Goal: Use online tool/utility

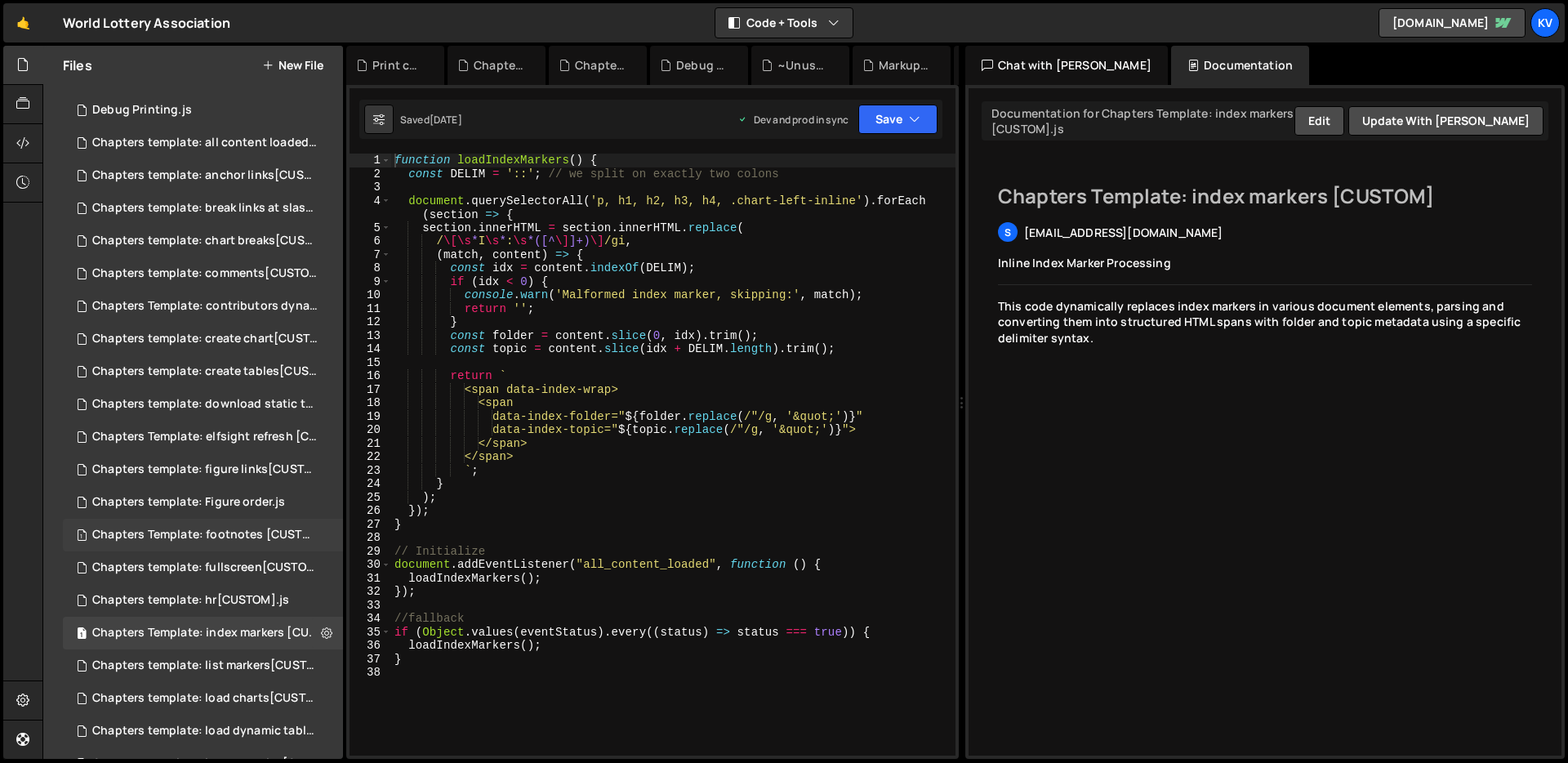
scroll to position [212, 0]
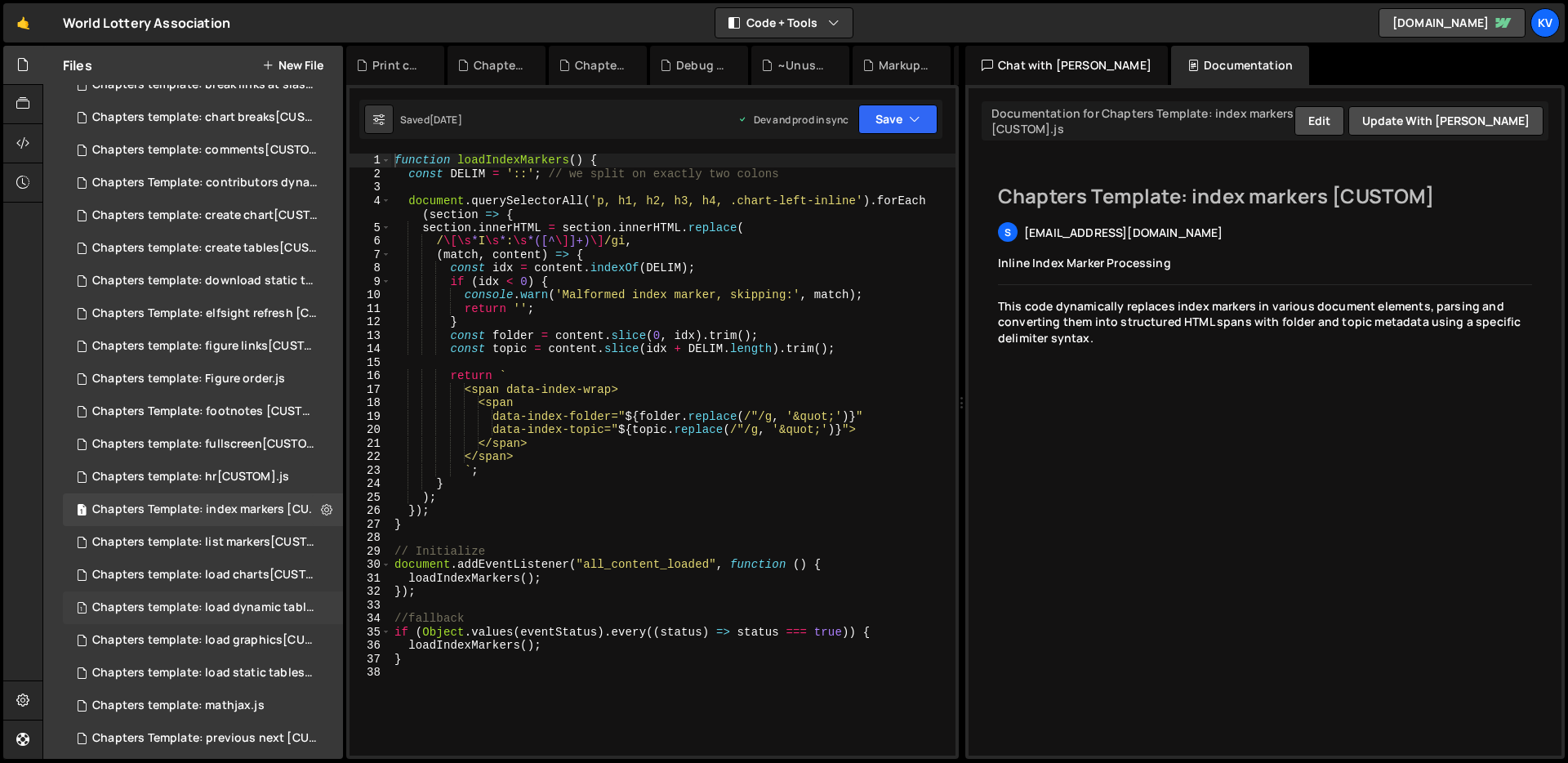
click at [246, 613] on div "Chapters template: load dynamic tables[CUSTOM].js" at bounding box center [205, 608] width 225 height 15
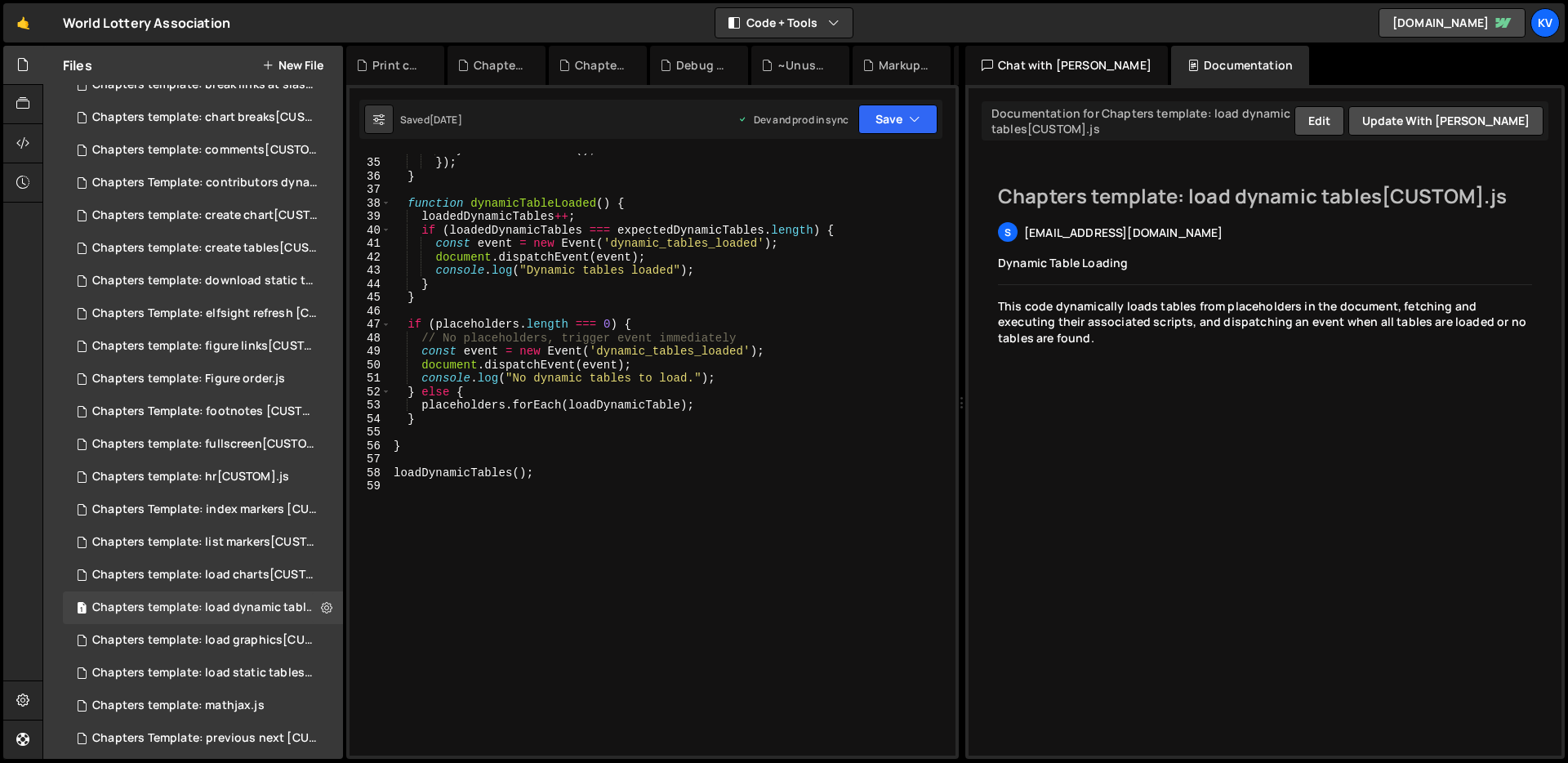
scroll to position [515, 0]
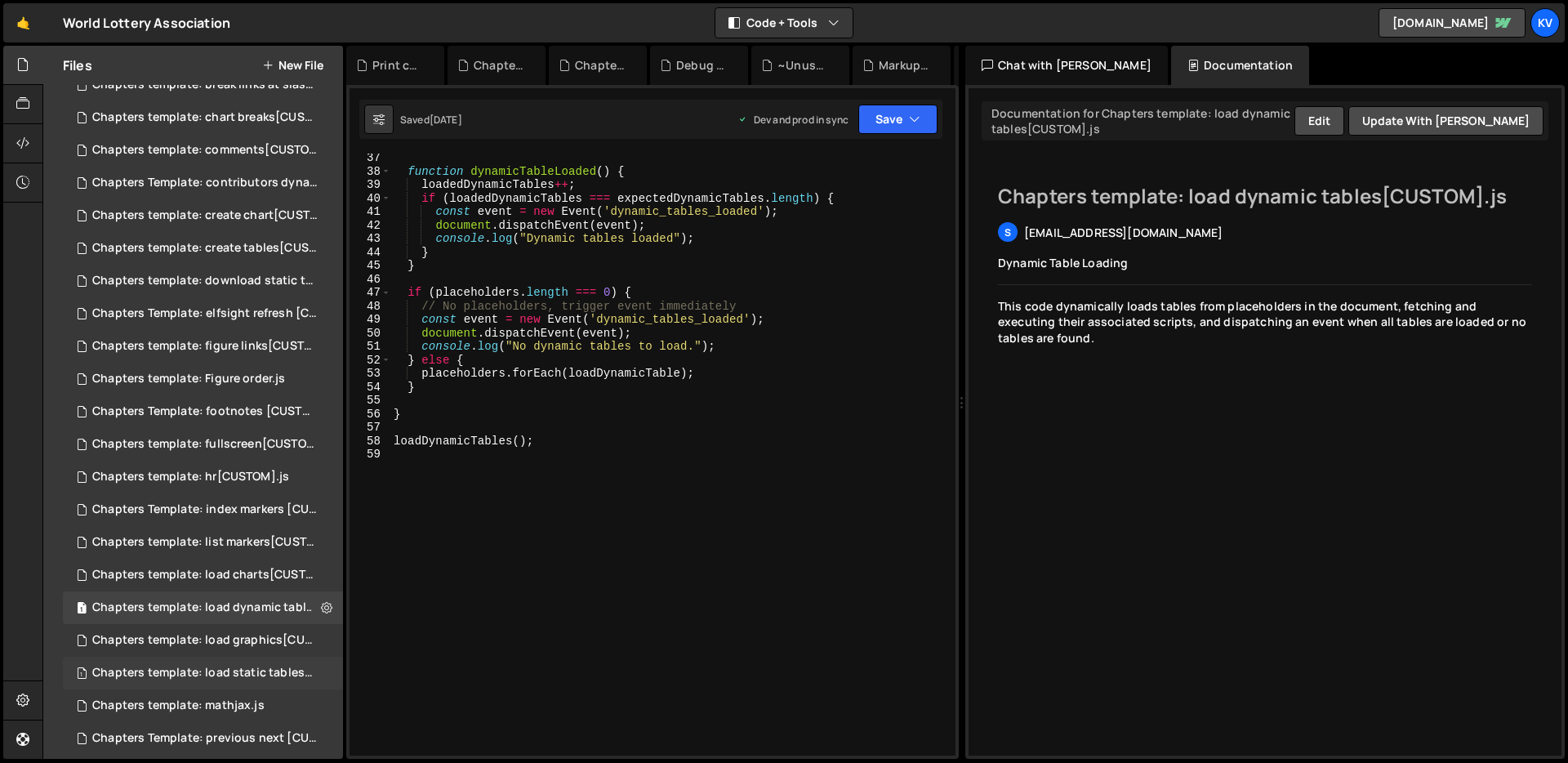
click at [251, 675] on div "Chapters template: load static tables[CUSTOM].js" at bounding box center [205, 674] width 225 height 15
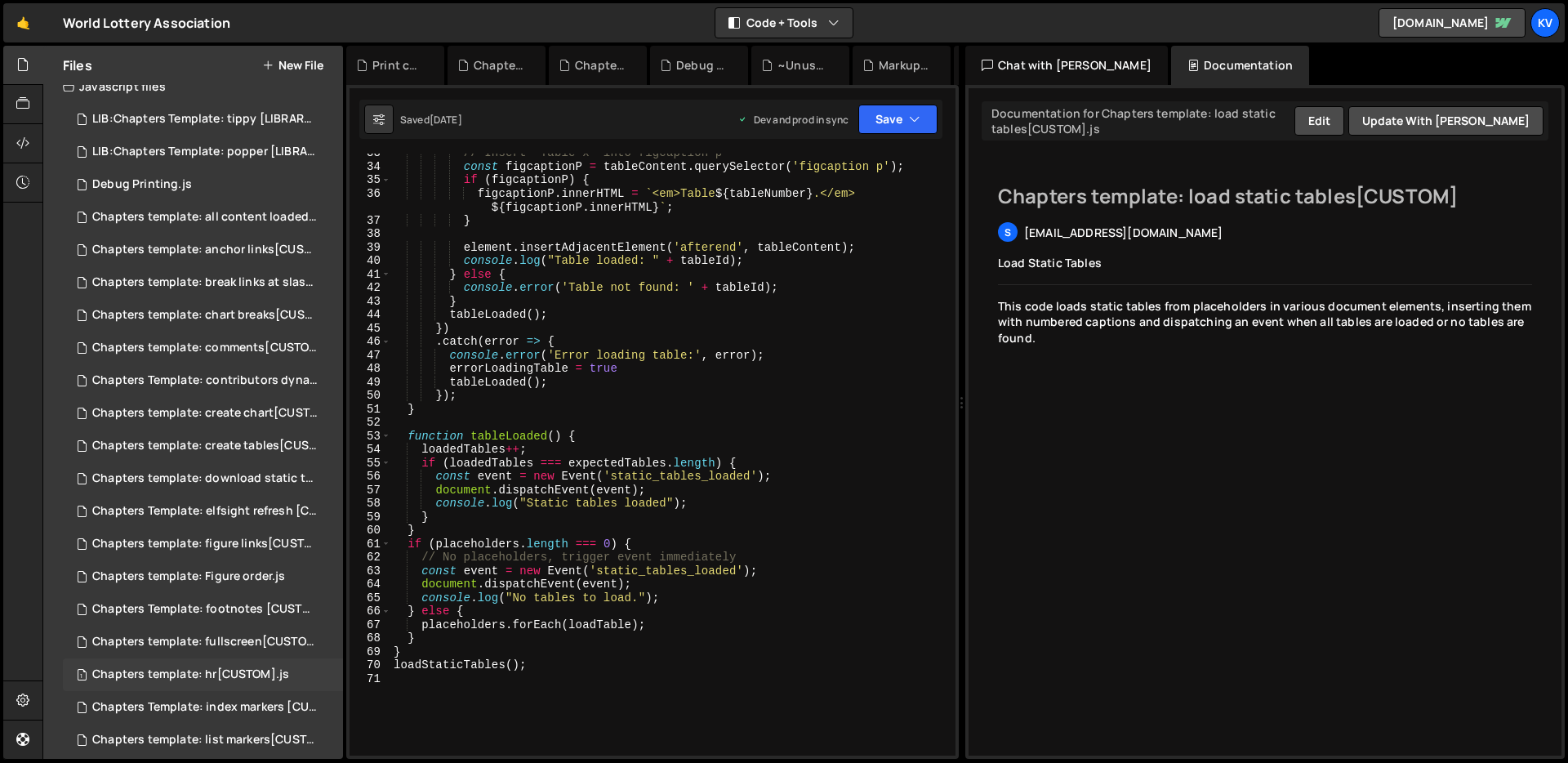
scroll to position [0, 0]
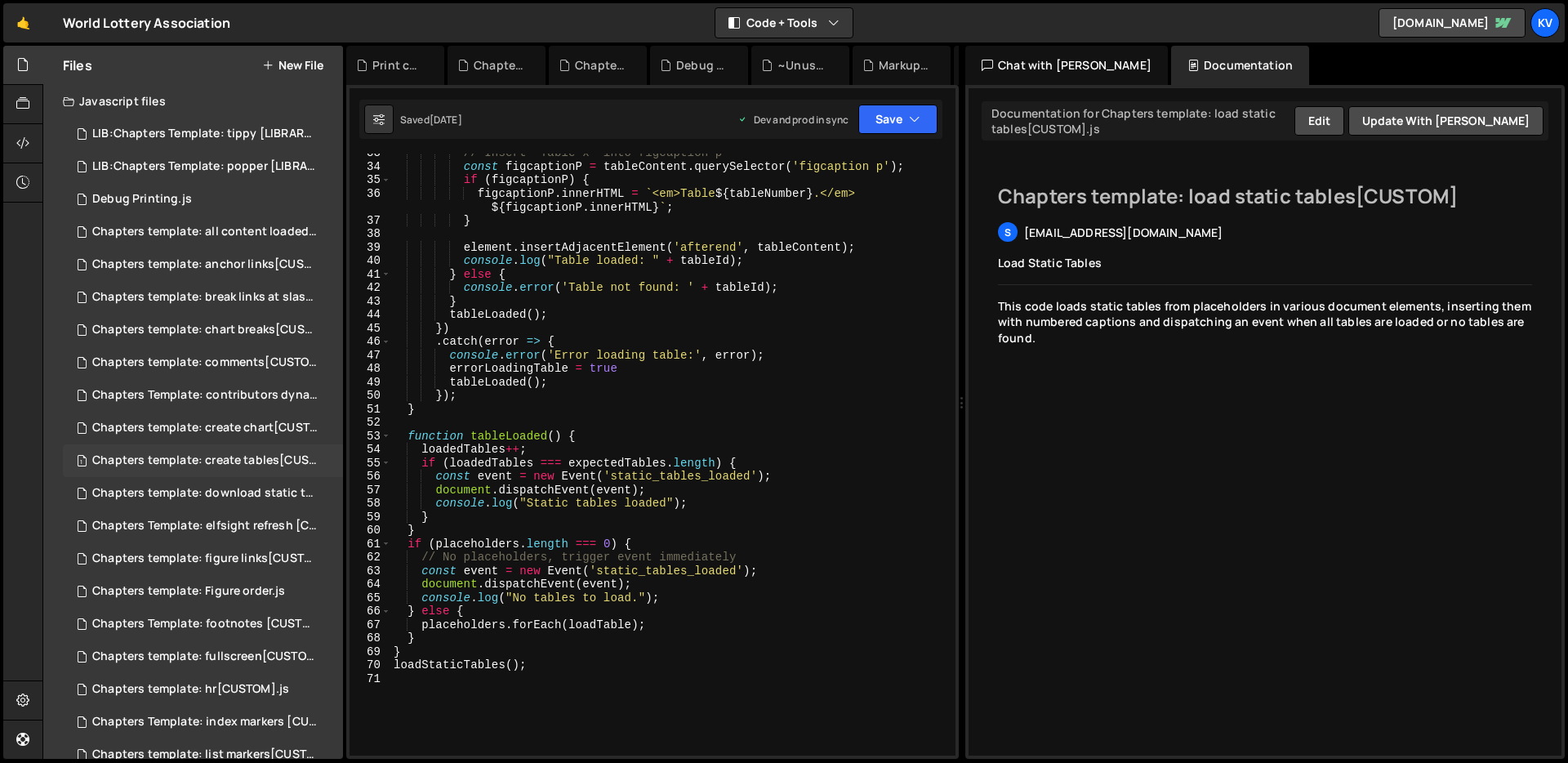
click at [216, 461] on div "Chapters template: create tables[CUSTOM].js" at bounding box center [205, 461] width 225 height 15
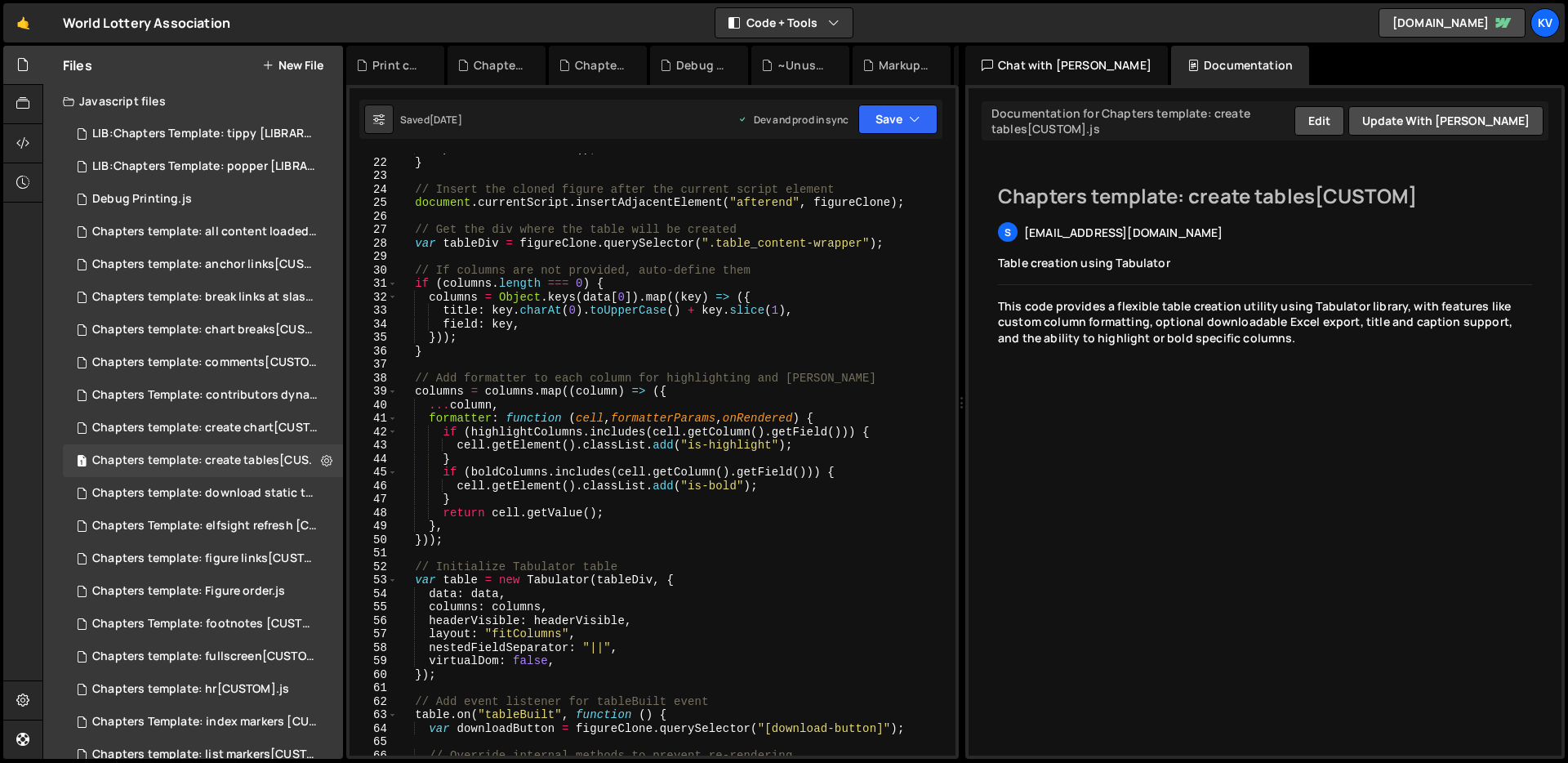
scroll to position [308, 0]
type textarea "var table = new Tabulator(tableDiv, {"
click at [584, 582] on div "captionElement . remove ( ) ; } // Insert the cloned figure after the current s…" at bounding box center [673, 457] width 551 height 629
click at [584, 582] on div "captionElement . remove ( ) ; } // Insert the cloned figure after the current s…" at bounding box center [673, 457] width 551 height 629
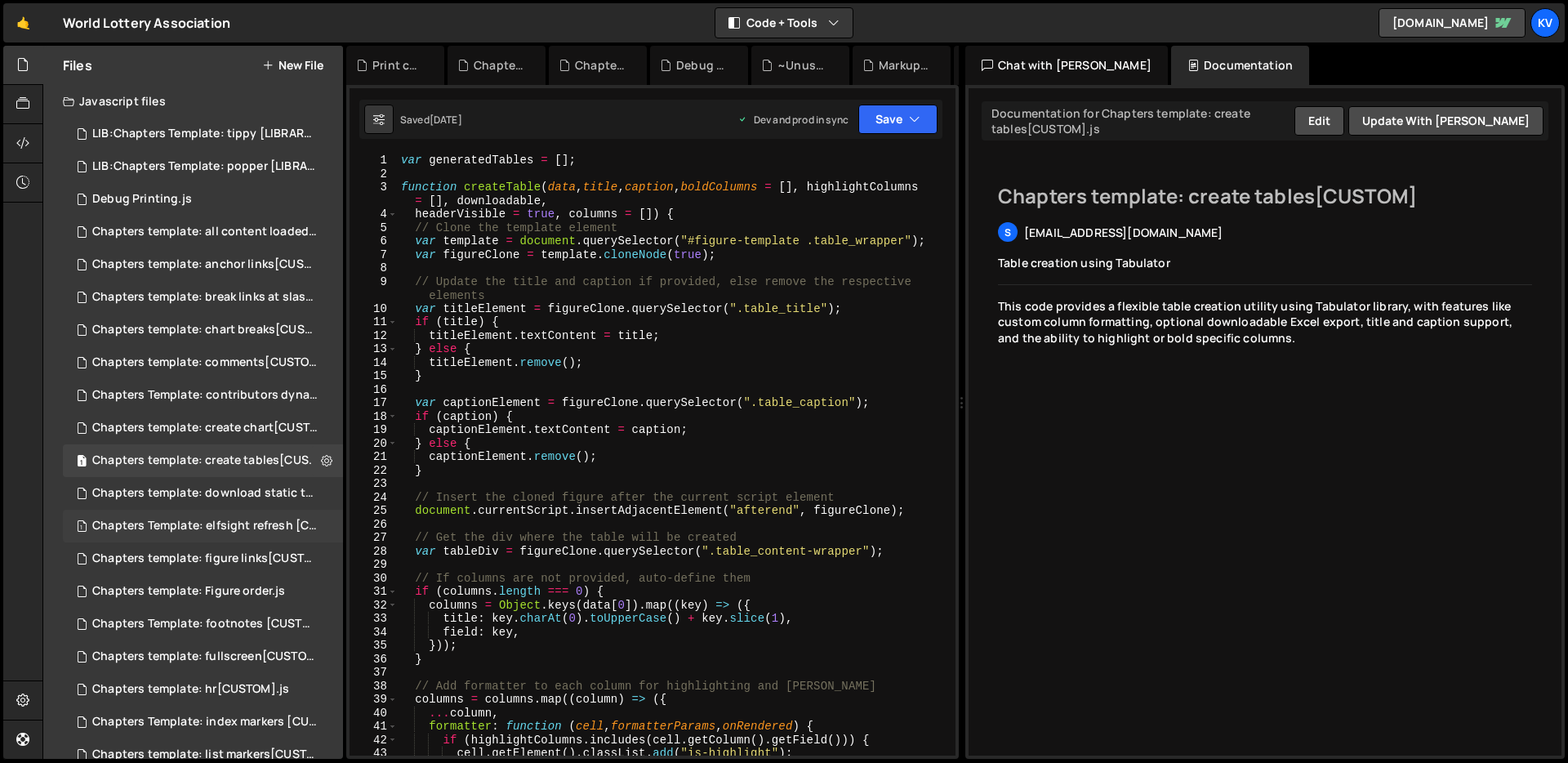
scroll to position [0, 0]
click at [24, 150] on icon at bounding box center [23, 142] width 13 height 18
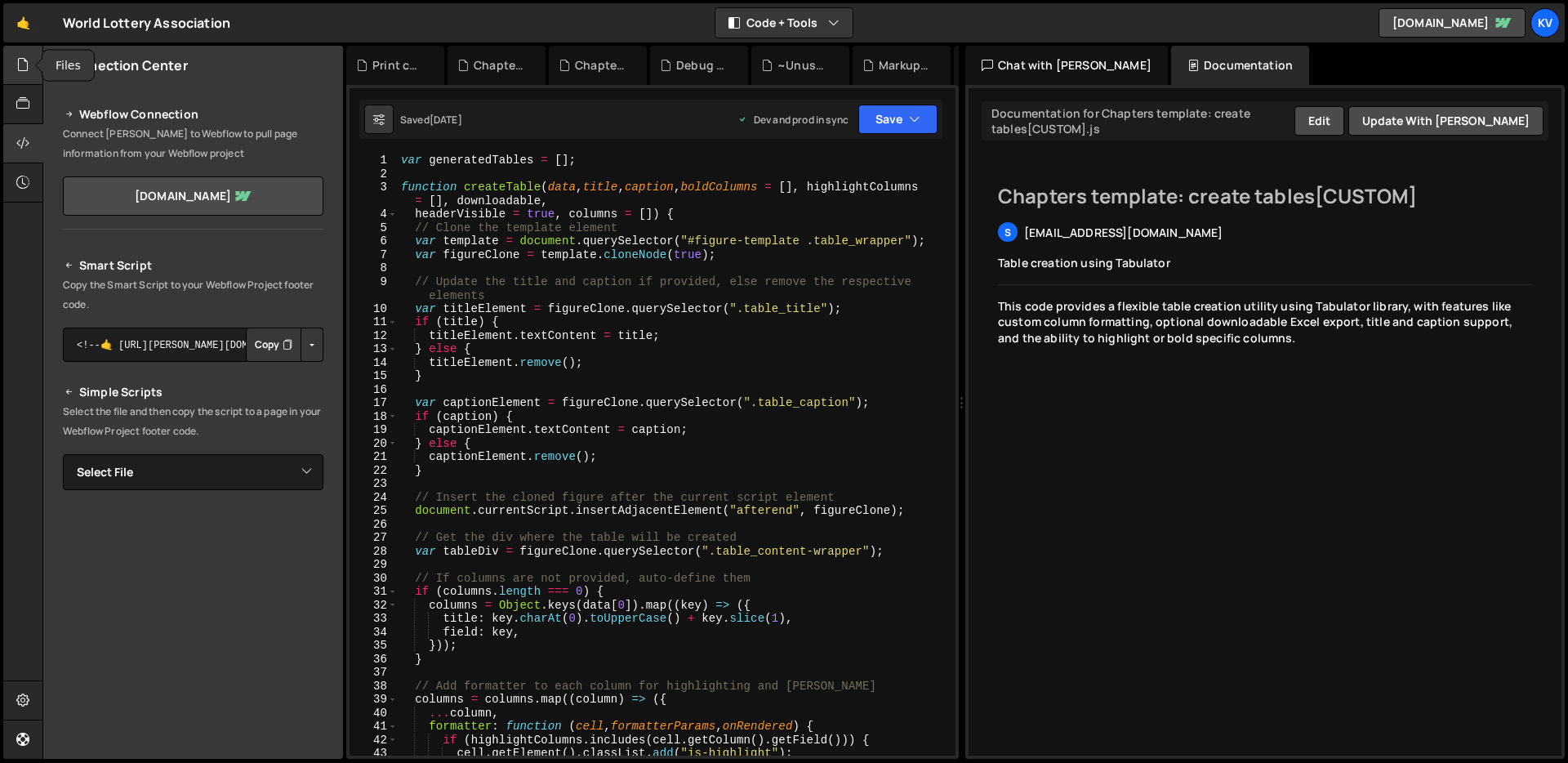
click at [34, 80] on div at bounding box center [23, 65] width 40 height 39
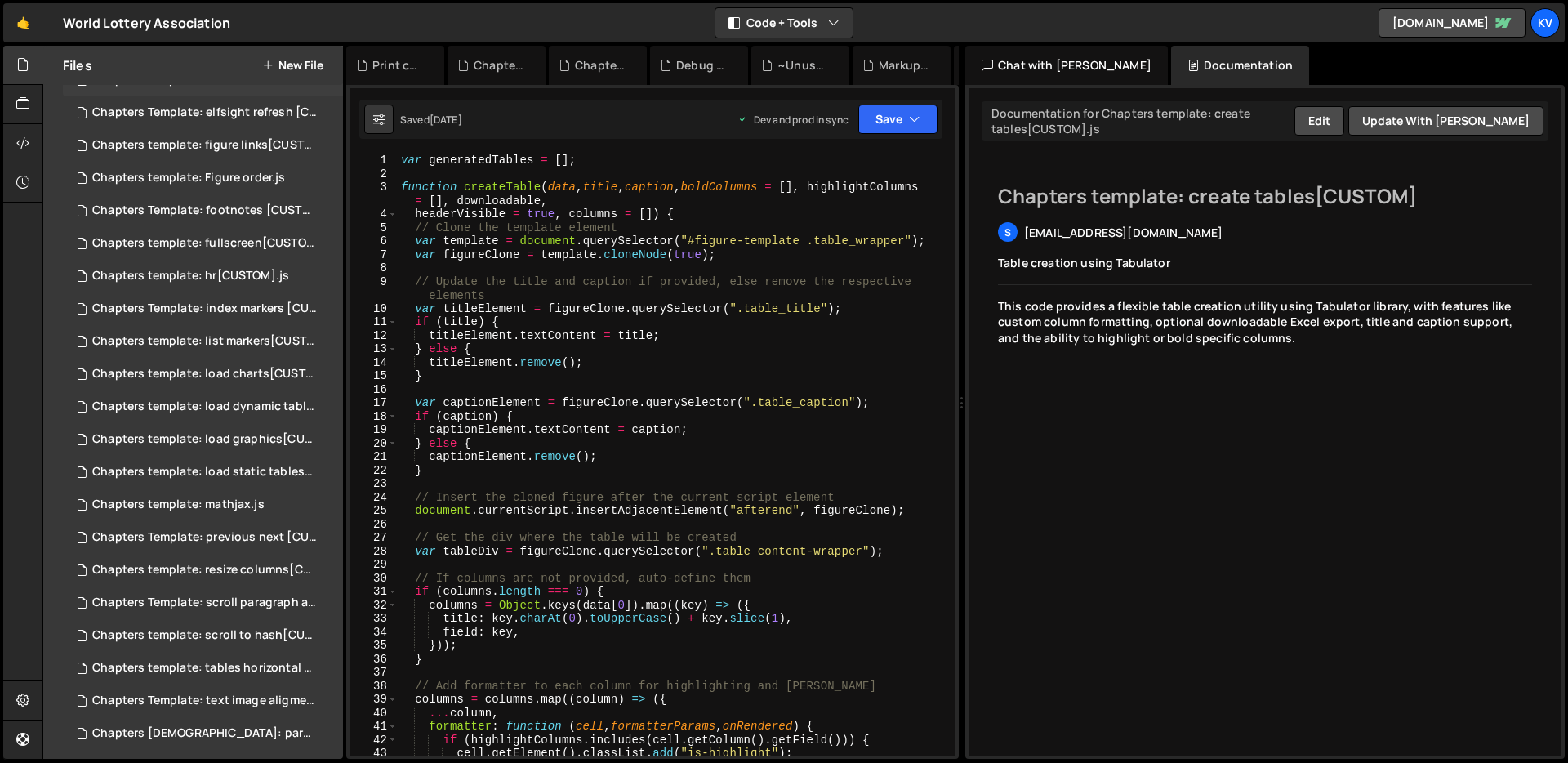
scroll to position [780, 0]
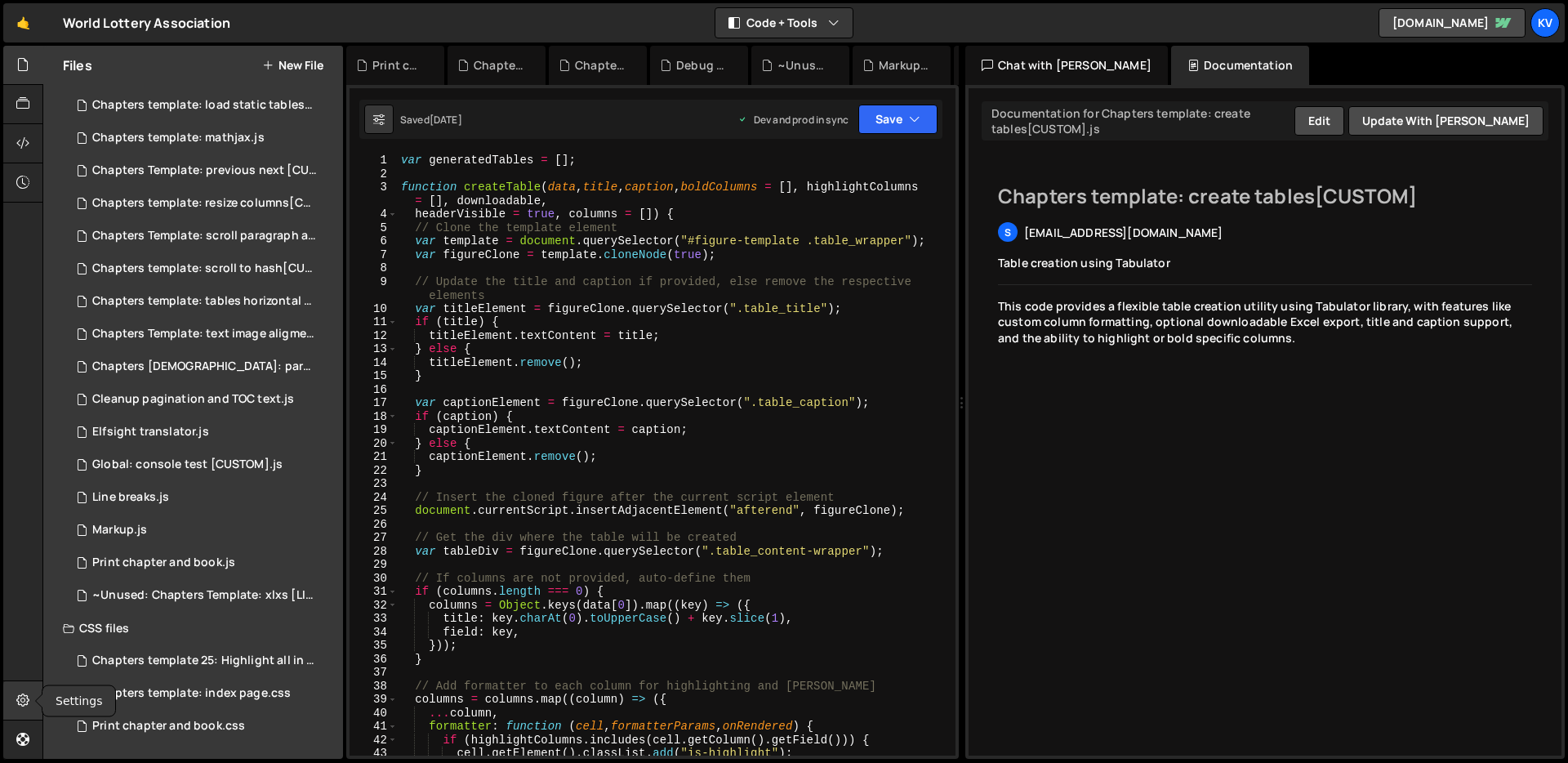
click at [37, 707] on div at bounding box center [23, 701] width 40 height 39
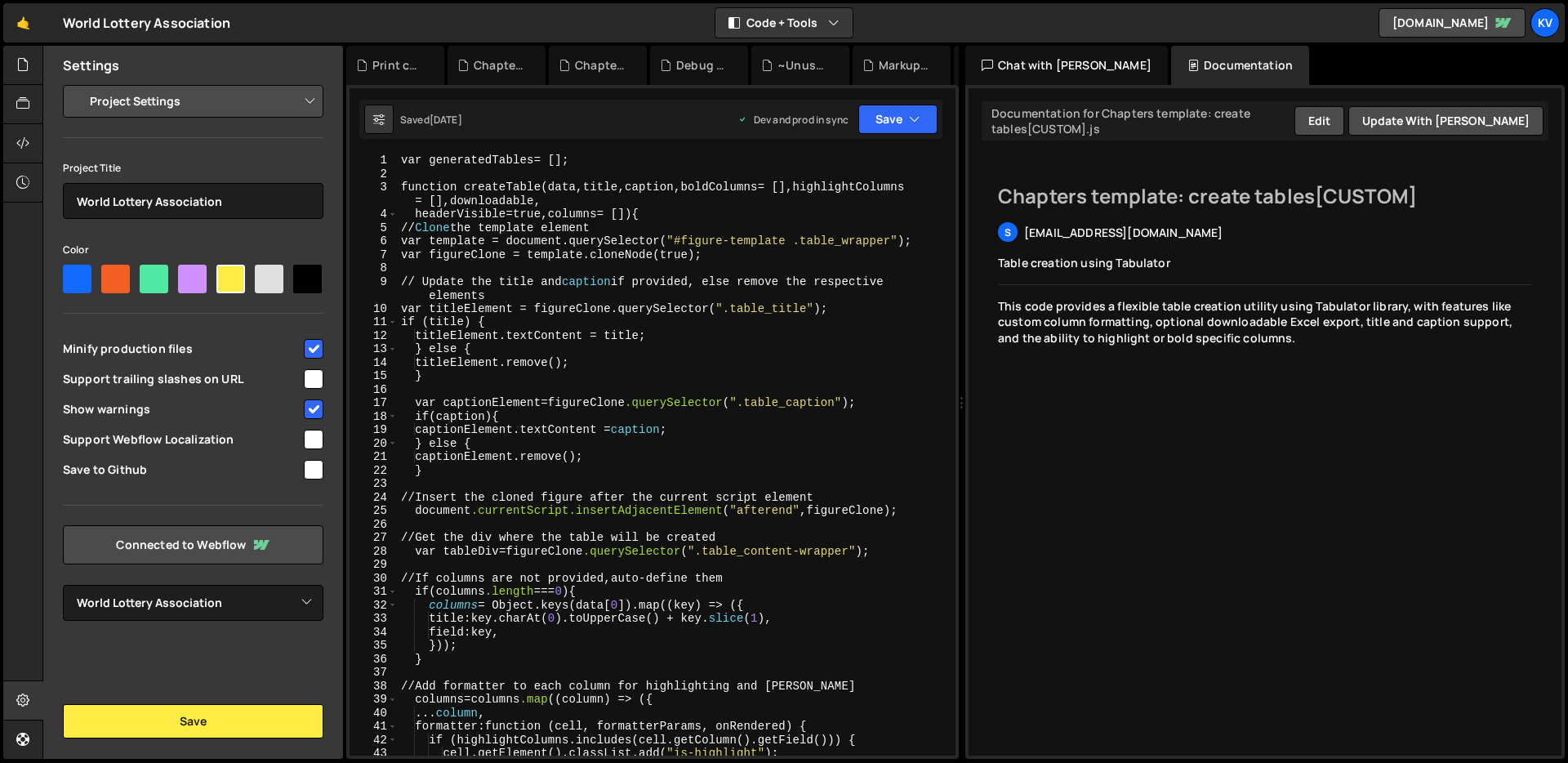
click at [312, 469] on input "checkbox" at bounding box center [313, 469] width 20 height 20
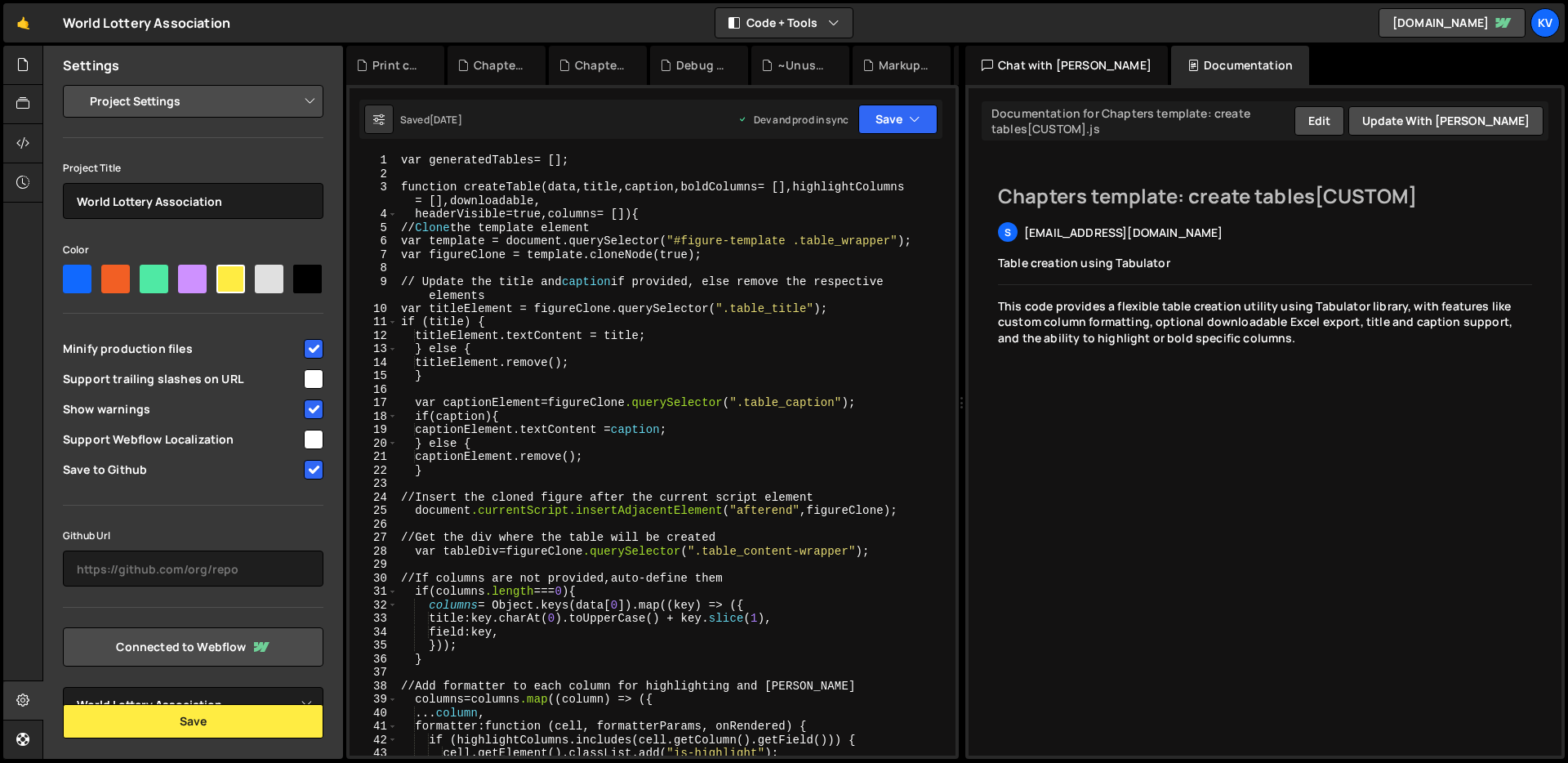
click at [313, 471] on input "checkbox" at bounding box center [313, 469] width 20 height 20
click at [312, 475] on input "checkbox" at bounding box center [313, 469] width 20 height 20
click at [317, 472] on input "checkbox" at bounding box center [313, 469] width 20 height 20
checkbox input "true"
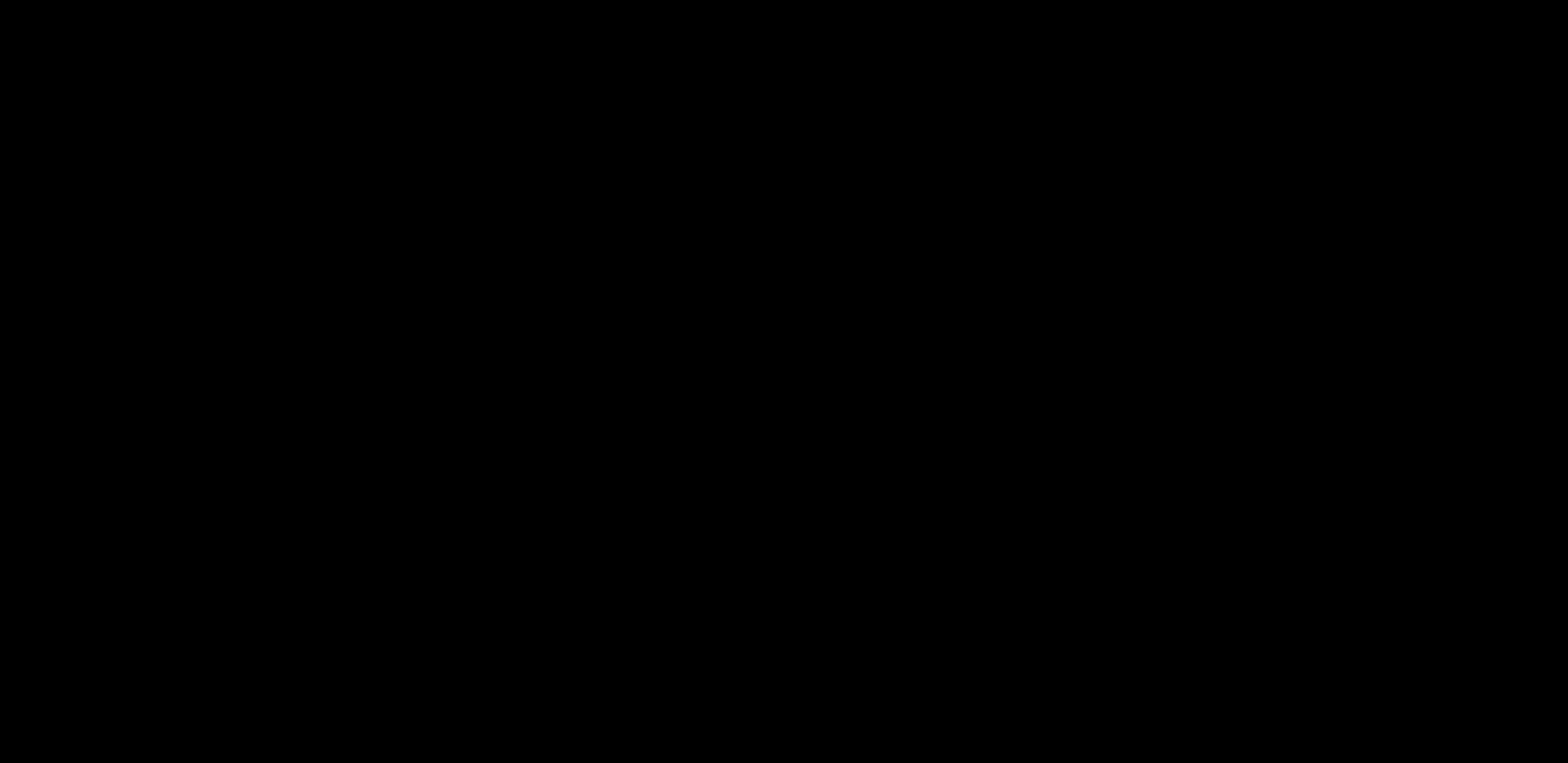
select select "6576f4a6c3bd795ab3808eb5"
